Goal: Find specific fact: Find specific page/section

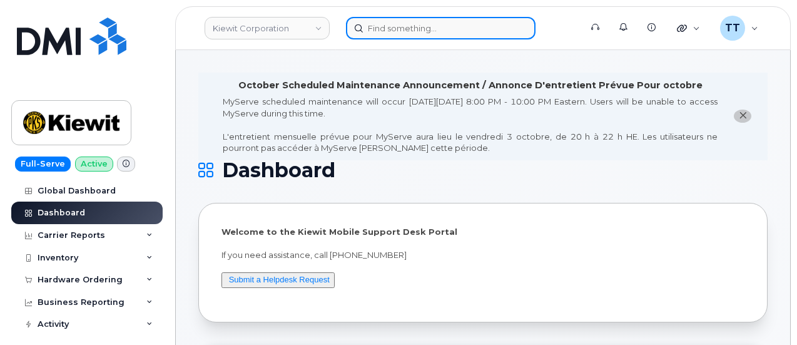
click at [397, 25] on input at bounding box center [441, 28] width 190 height 23
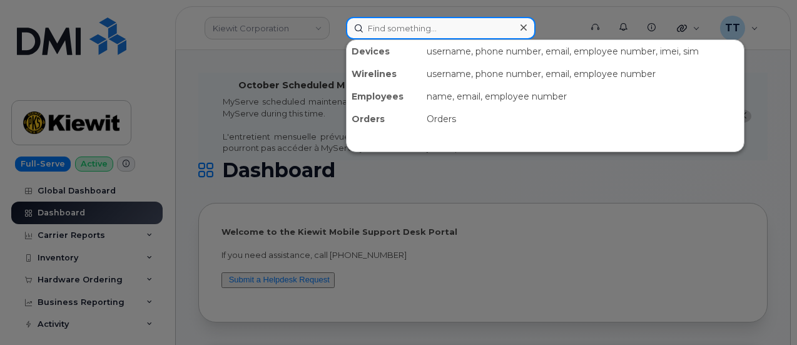
paste input "[PHONE_NUMBER]"
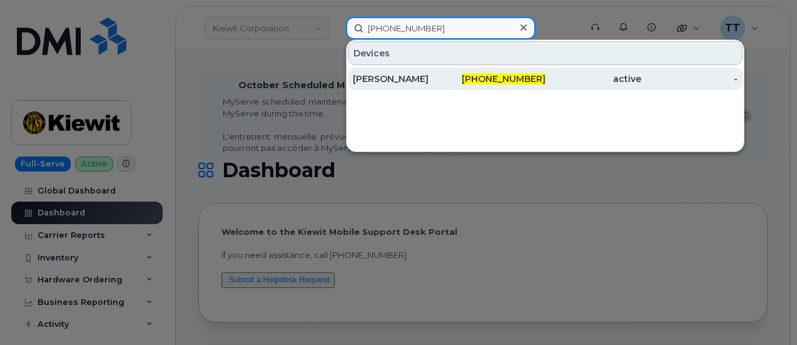
type input "[PHONE_NUMBER]"
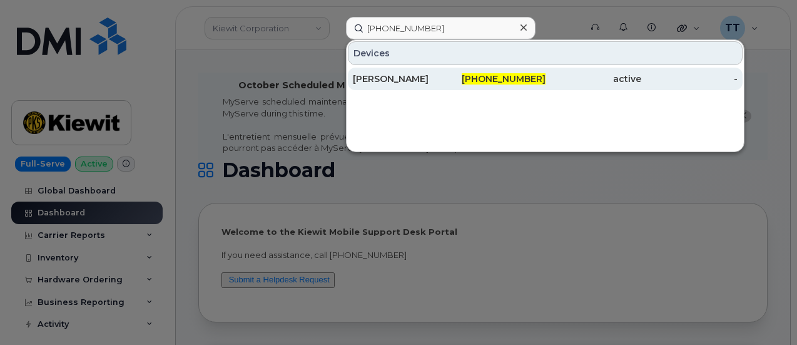
click at [402, 79] on div "[PERSON_NAME]" at bounding box center [401, 79] width 96 height 13
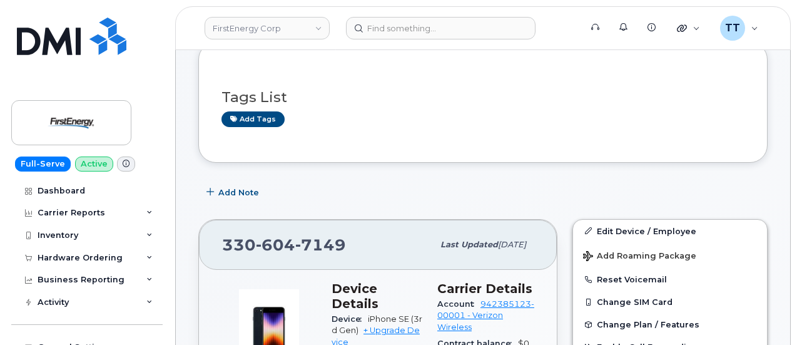
scroll to position [313, 0]
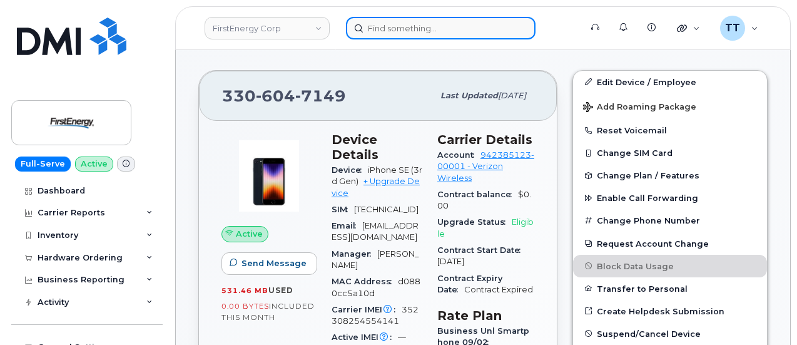
click at [428, 33] on input at bounding box center [441, 28] width 190 height 23
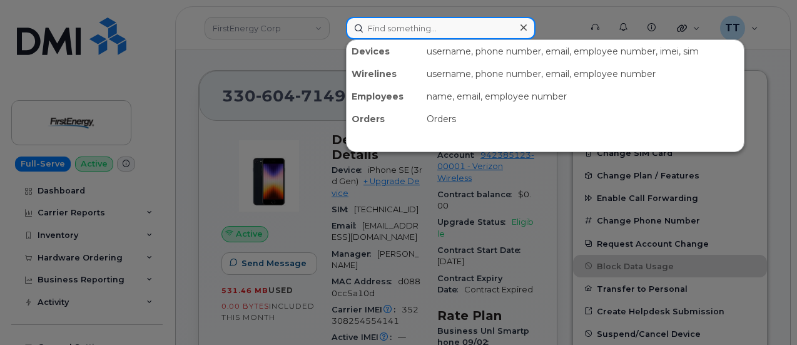
paste input "613-462-1353"
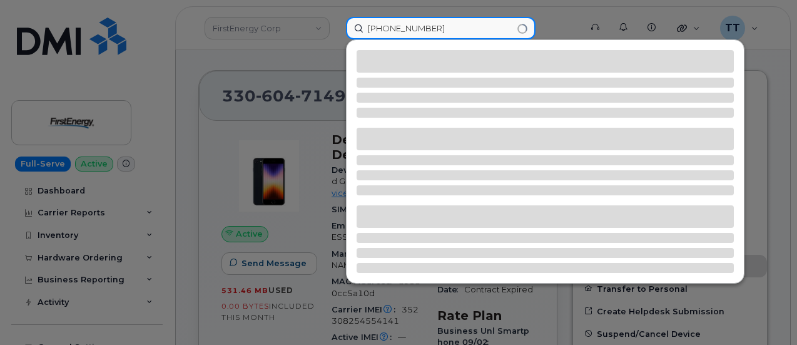
type input "613-462-1353"
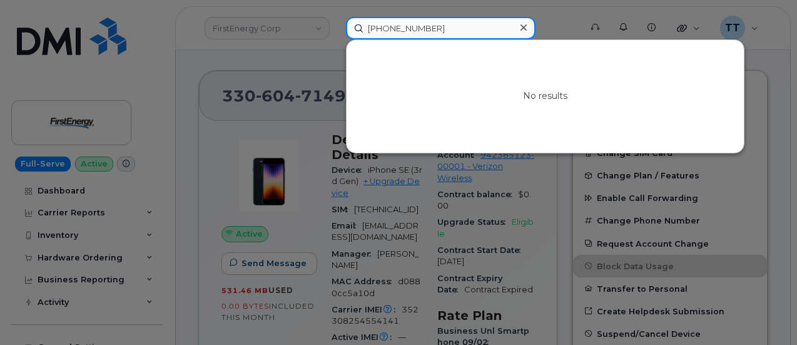
click at [379, 28] on input "613-462-1353" at bounding box center [441, 28] width 190 height 23
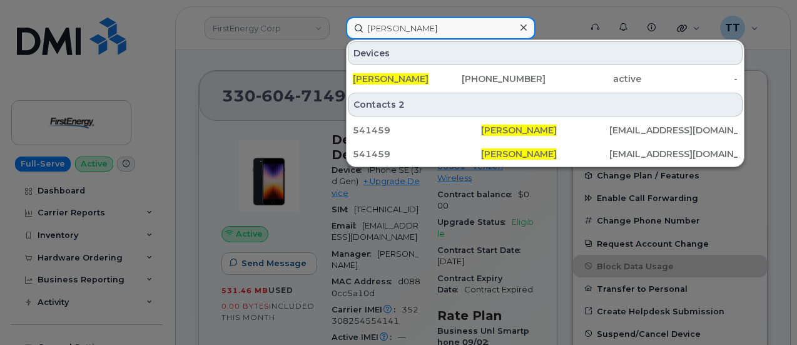
click at [383, 26] on input "emily veilleux" at bounding box center [441, 28] width 190 height 23
type input "emily veilleux"
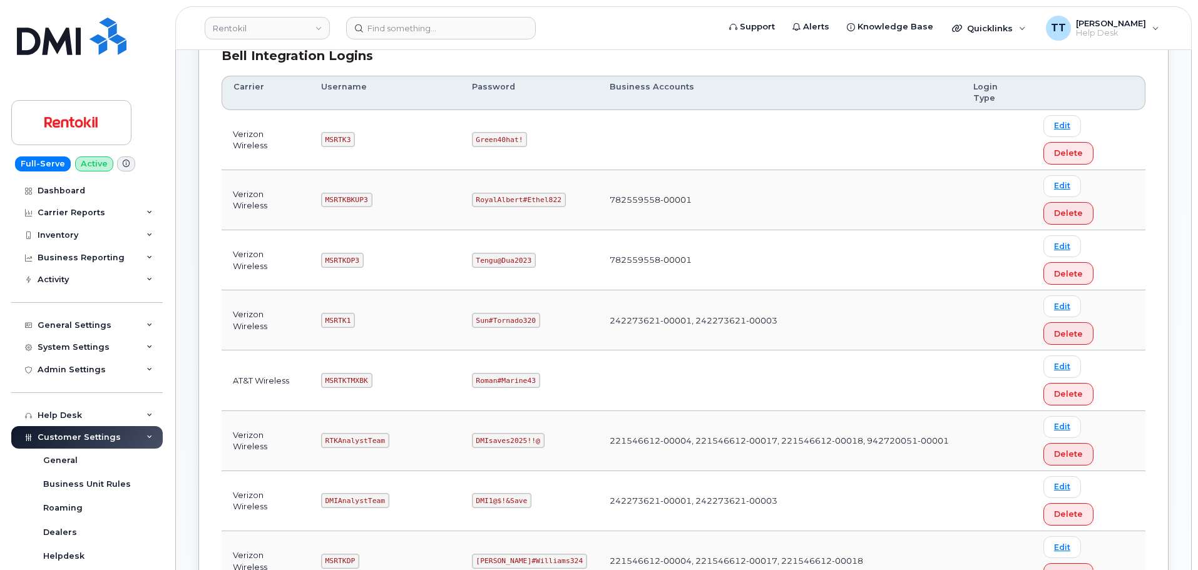
scroll to position [313, 0]
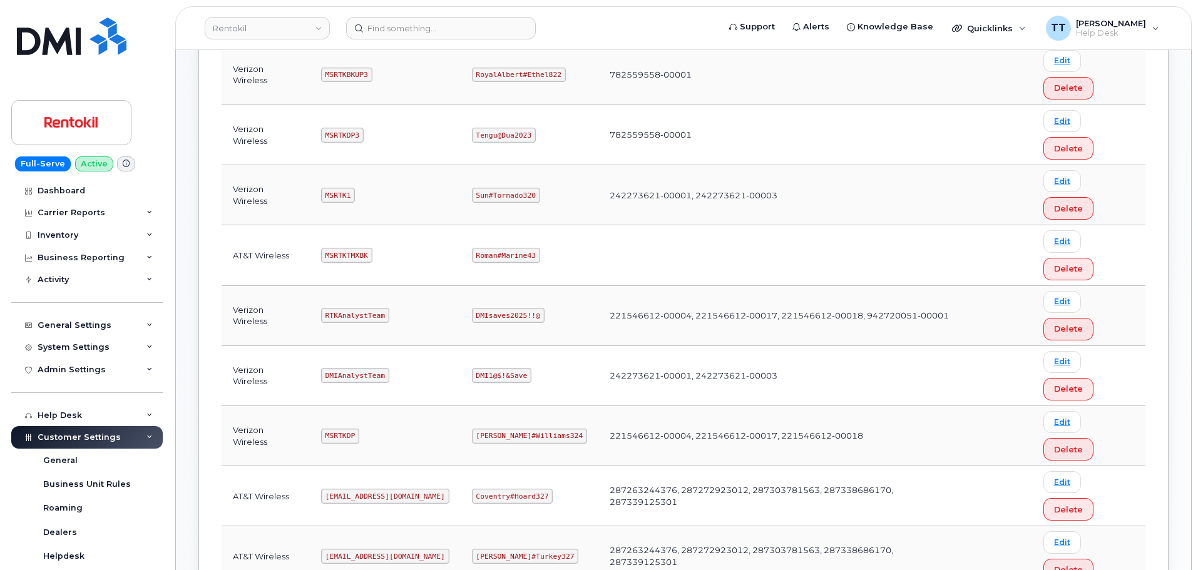
copy code "Maud#Earthquake203"
